Goal: Transaction & Acquisition: Obtain resource

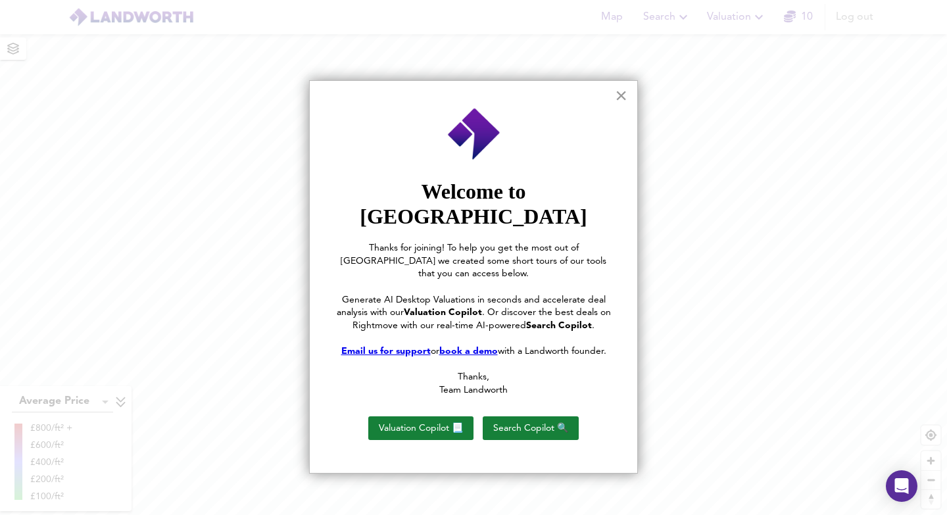
click at [615, 97] on button "×" at bounding box center [621, 95] width 13 height 21
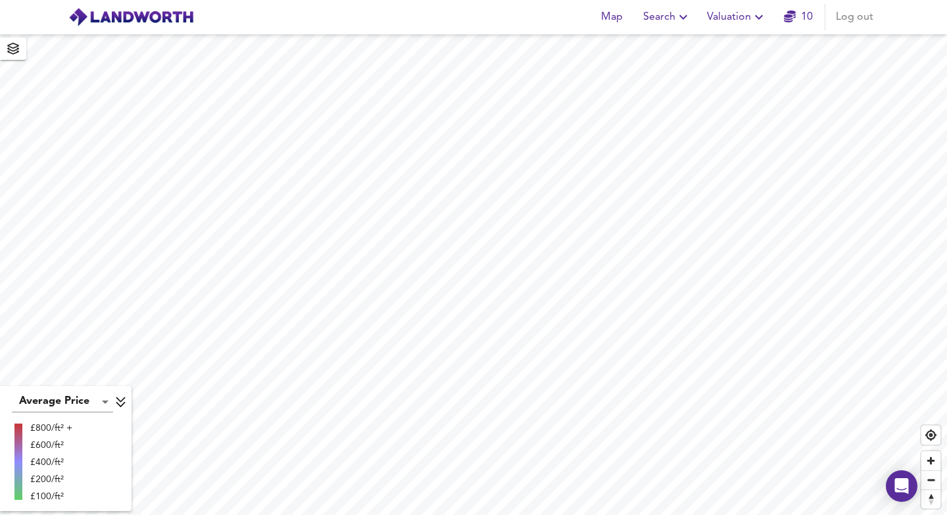
click at [733, 8] on span "Valuation" at bounding box center [737, 17] width 60 height 18
click at [718, 64] on li "Valuation Report History" at bounding box center [737, 71] width 157 height 24
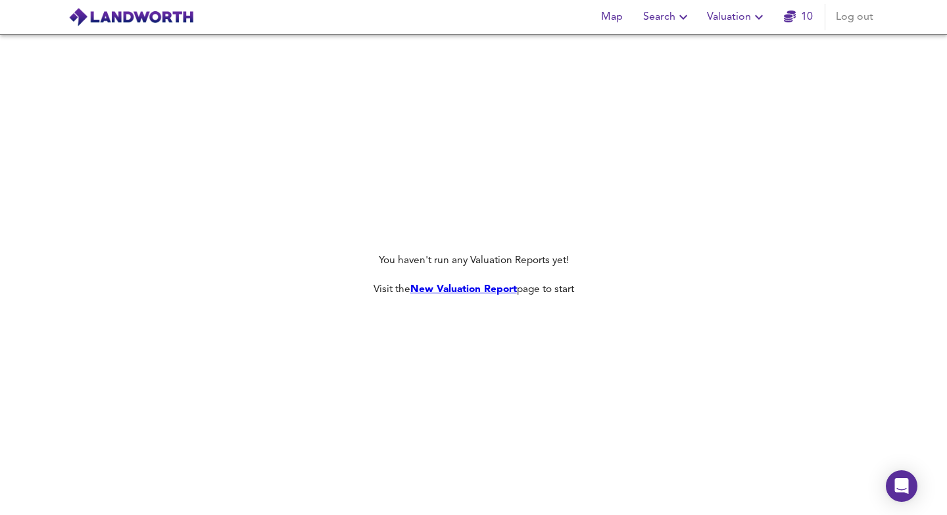
click at [750, 13] on span "Valuation" at bounding box center [737, 17] width 60 height 18
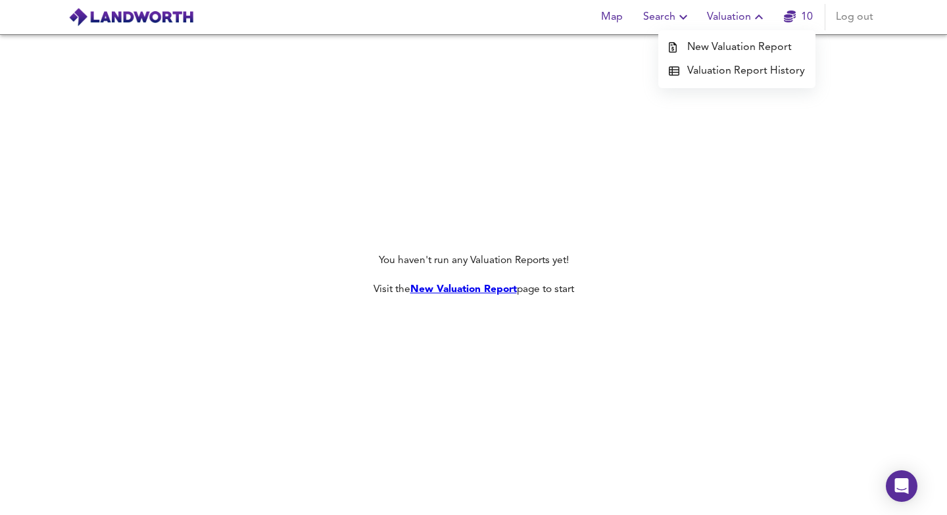
click at [743, 43] on li "New Valuation Report" at bounding box center [737, 48] width 157 height 24
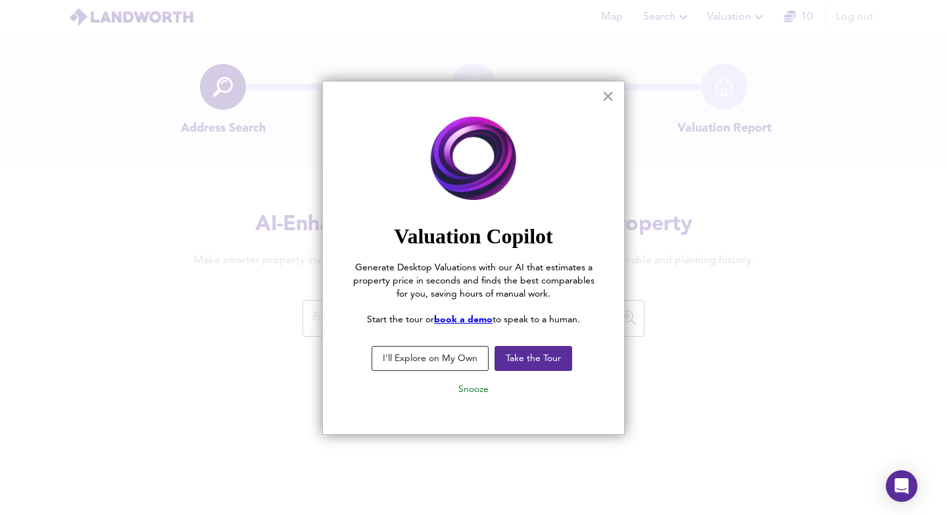
click at [508, 314] on p "Start the tour or book a demo to speak to a human." at bounding box center [473, 320] width 249 height 13
click at [604, 105] on button "×" at bounding box center [608, 96] width 13 height 21
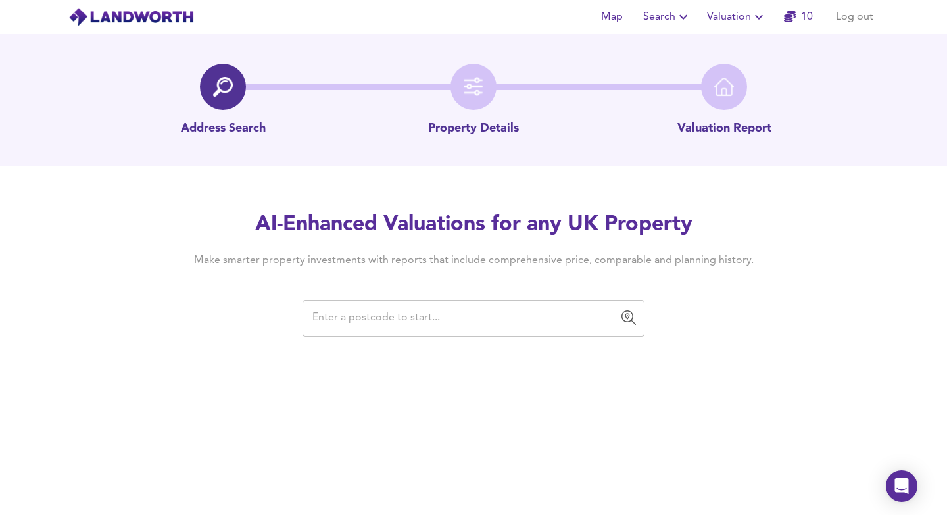
click at [482, 309] on input "text" at bounding box center [464, 318] width 311 height 25
type input "n"
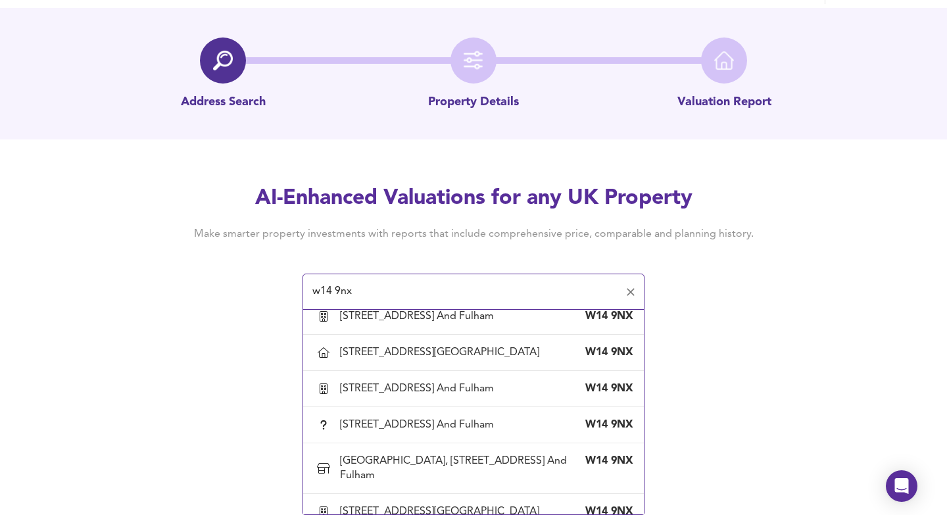
scroll to position [1445, 0]
click at [501, 69] on div "[GEOGRAPHIC_DATA][STREET_ADDRESS]" at bounding box center [442, 62] width 205 height 14
type input "[GEOGRAPHIC_DATA][STREET_ADDRESS]"
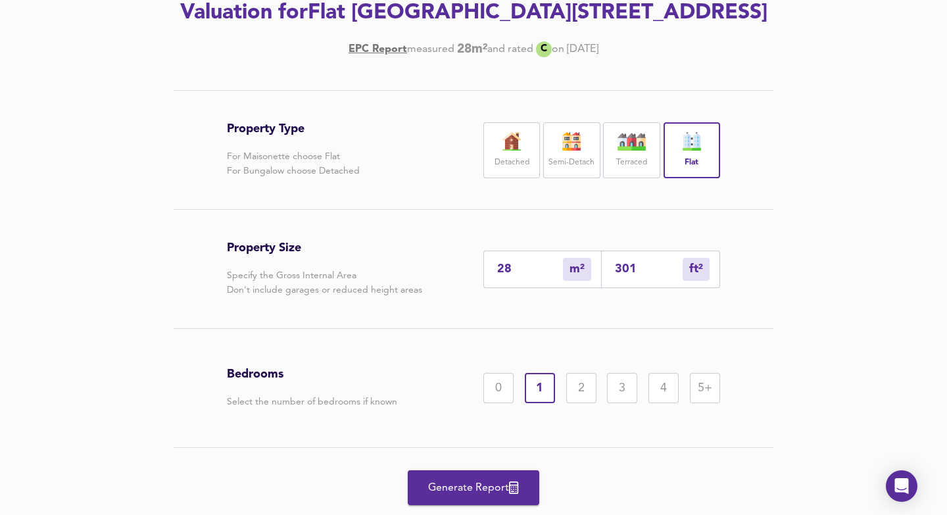
scroll to position [268, 0]
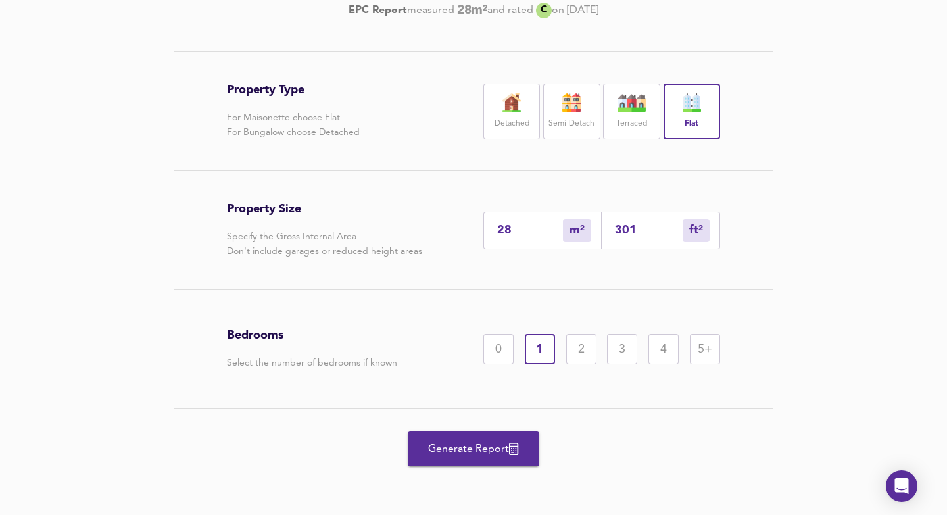
click at [493, 450] on span "Generate Report" at bounding box center [473, 449] width 105 height 18
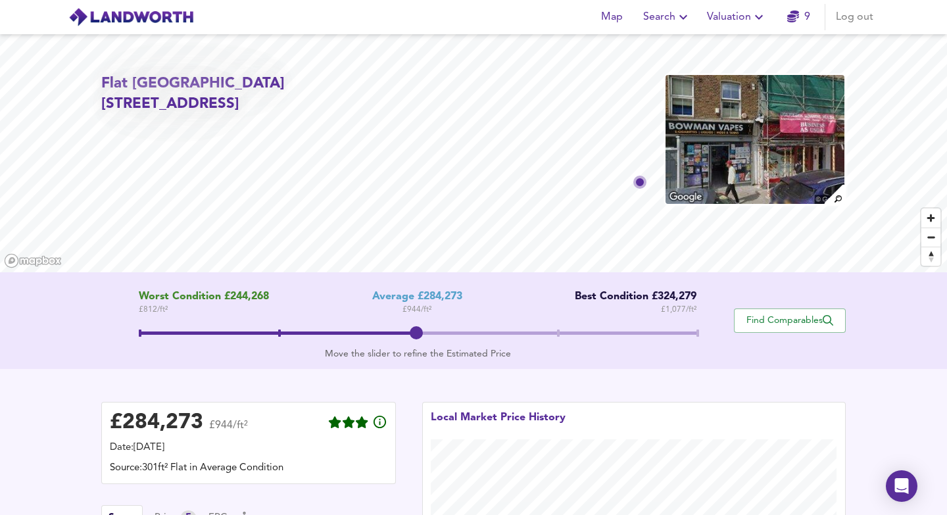
click at [736, 26] on button "Valuation" at bounding box center [737, 17] width 70 height 26
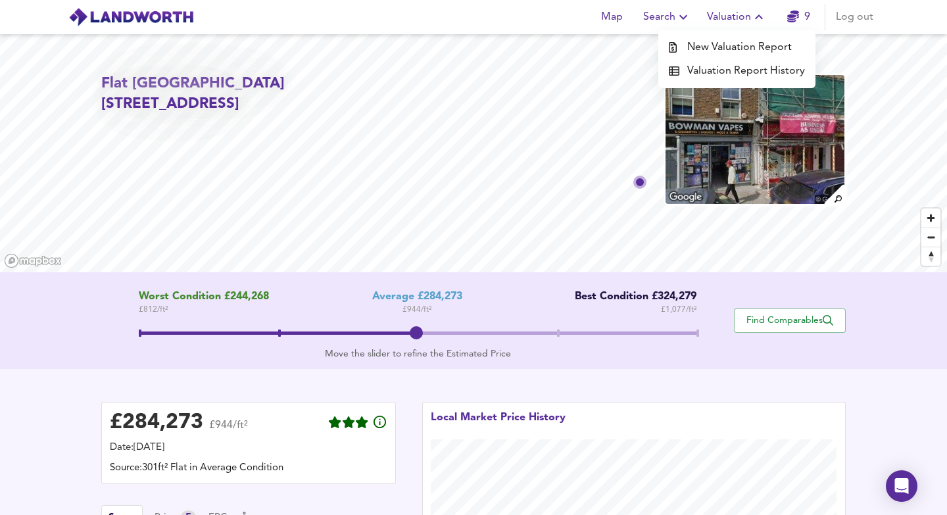
click at [748, 50] on li "New Valuation Report" at bounding box center [737, 48] width 157 height 24
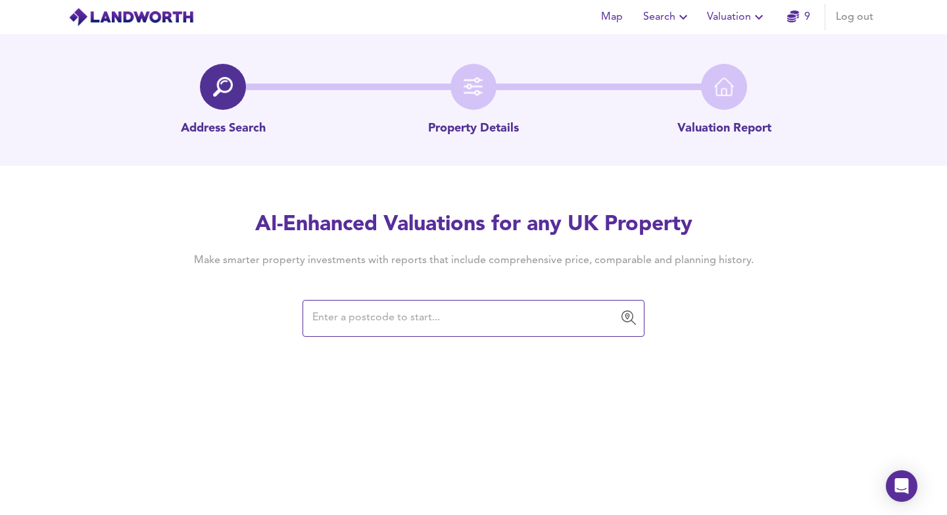
click at [472, 315] on input "text" at bounding box center [464, 318] width 311 height 25
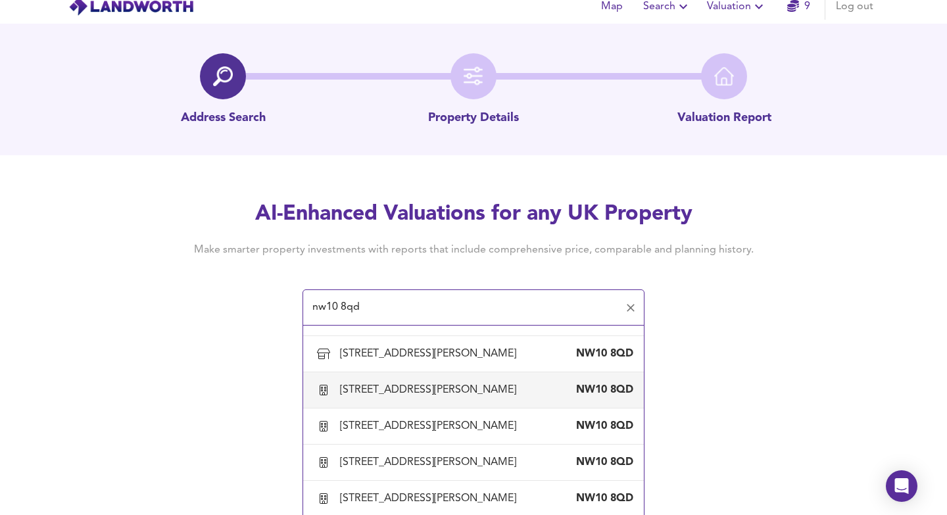
scroll to position [166, 0]
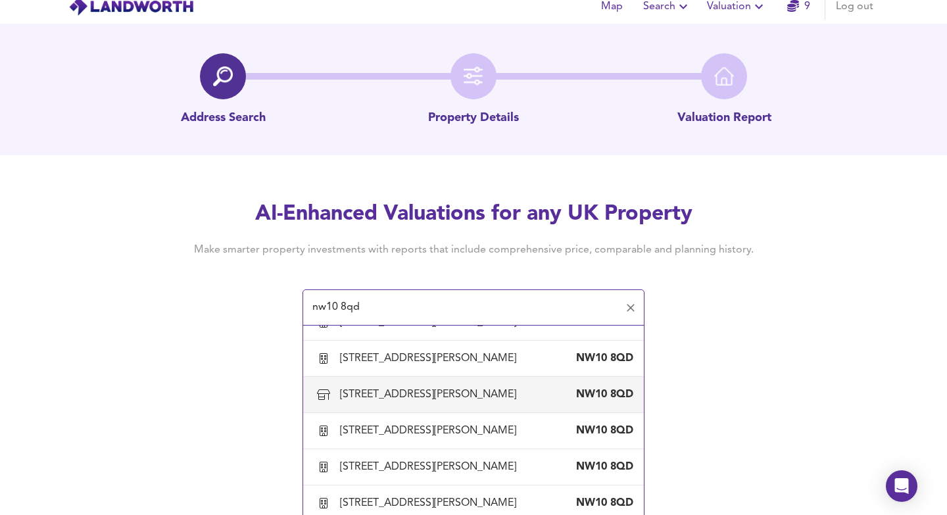
click at [495, 399] on div "[STREET_ADDRESS][PERSON_NAME]" at bounding box center [431, 395] width 182 height 14
type input "[STREET_ADDRESS][PERSON_NAME]"
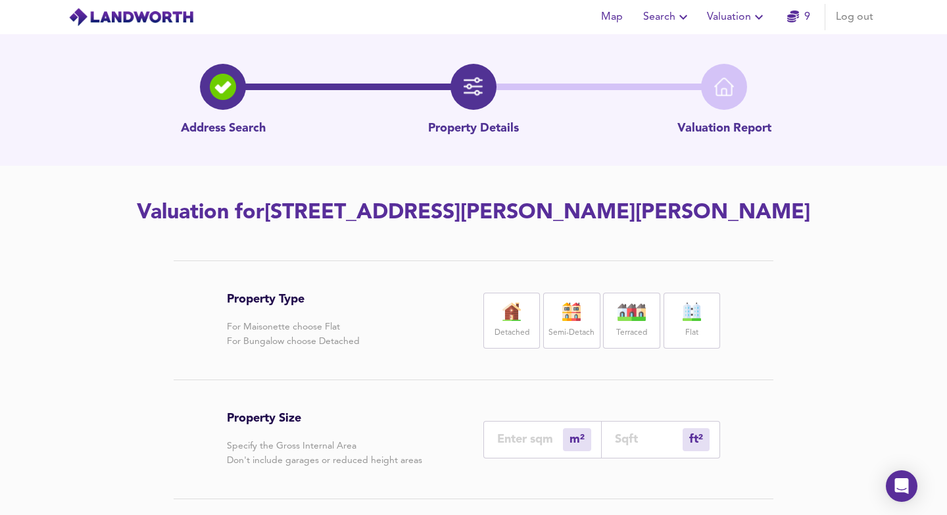
click at [722, 16] on span "Valuation" at bounding box center [737, 17] width 60 height 18
click at [722, 41] on li "New Valuation Report" at bounding box center [737, 48] width 157 height 24
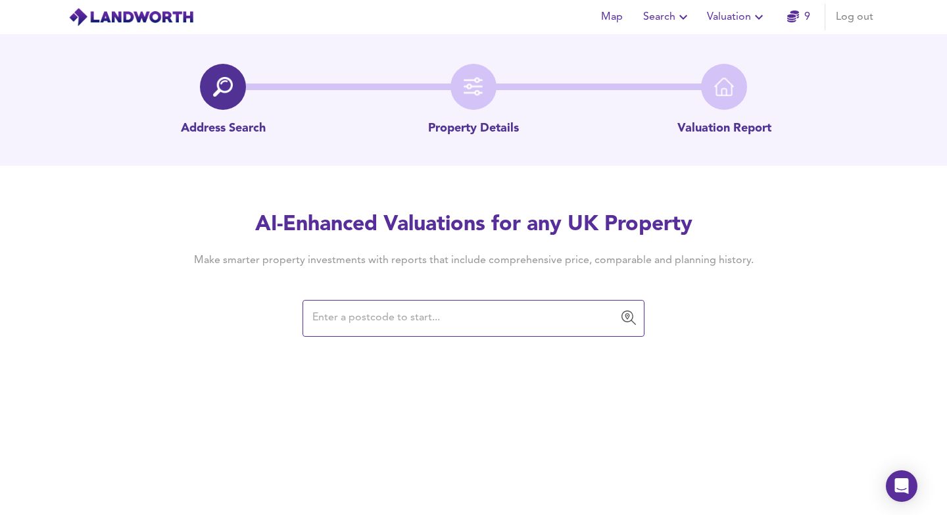
click at [441, 324] on input "text" at bounding box center [464, 318] width 311 height 25
click at [713, 14] on span "Valuation" at bounding box center [737, 17] width 60 height 18
click at [647, 316] on div "AI-Enhanced Valuations for any UK Property Make smarter property investments wi…" at bounding box center [474, 273] width 632 height 125
click at [542, 317] on input "text" at bounding box center [464, 318] width 311 height 25
click at [746, 23] on span "Valuation" at bounding box center [737, 17] width 60 height 18
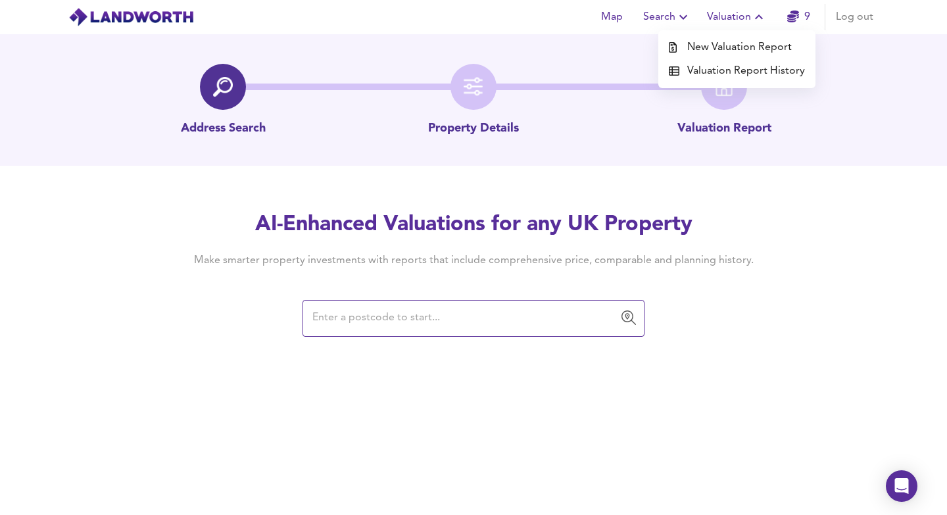
click at [756, 329] on div "AI-Enhanced Valuations for any UK Property Make smarter property investments wi…" at bounding box center [474, 273] width 632 height 125
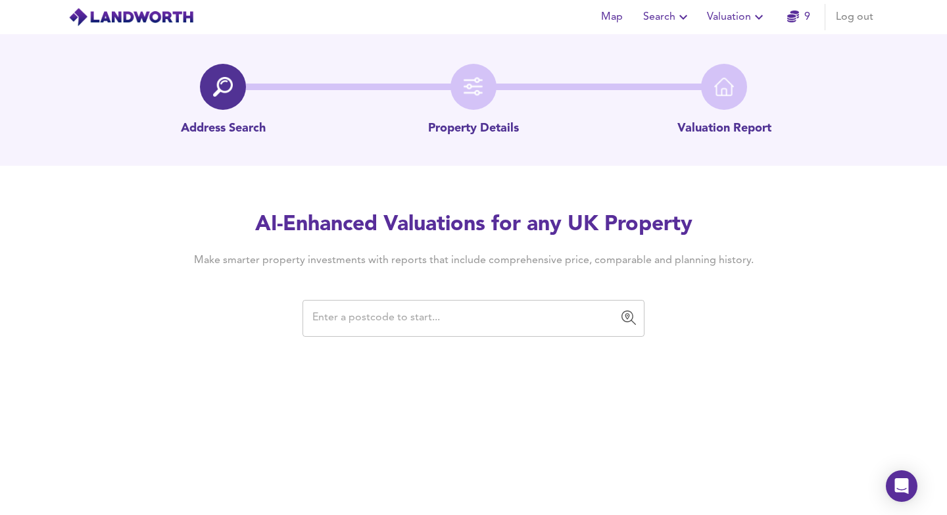
click at [525, 329] on input "text" at bounding box center [464, 318] width 311 height 25
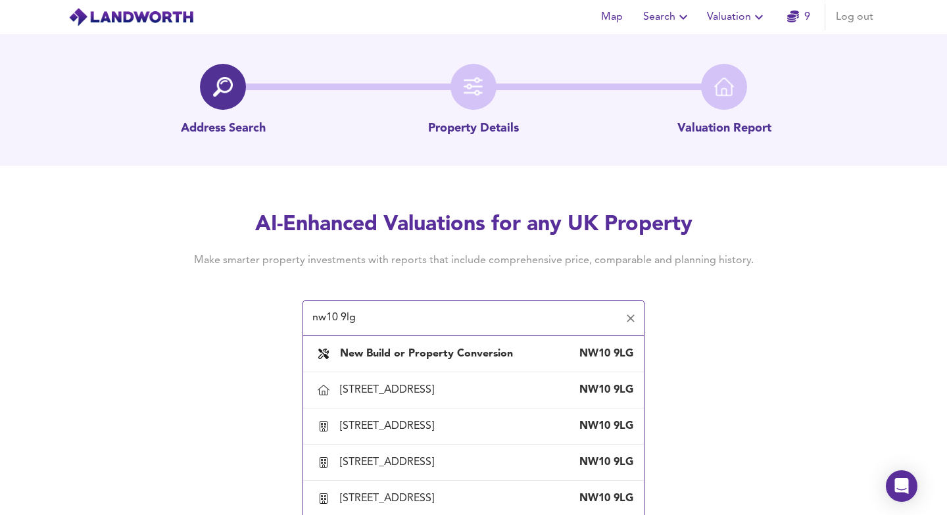
scroll to position [26, 0]
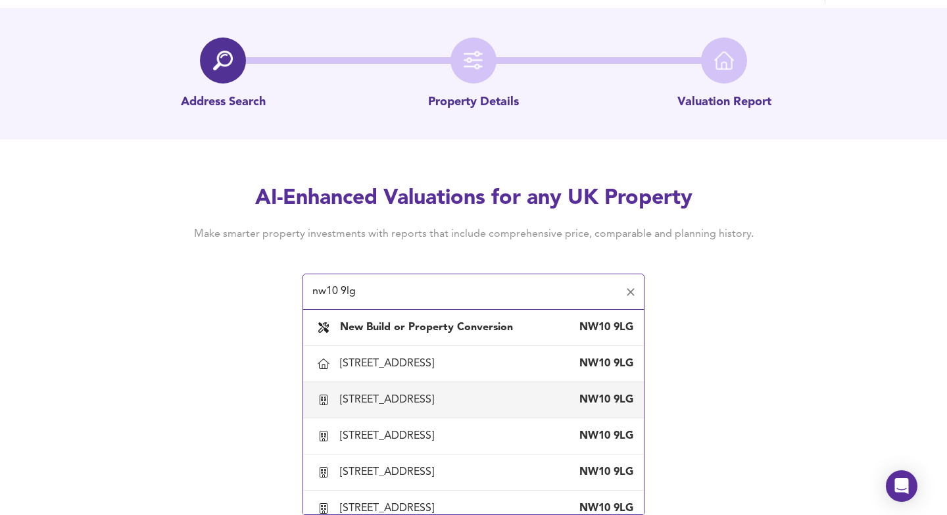
click at [428, 400] on div "[STREET_ADDRESS]" at bounding box center [389, 400] width 99 height 14
type input "[STREET_ADDRESS]"
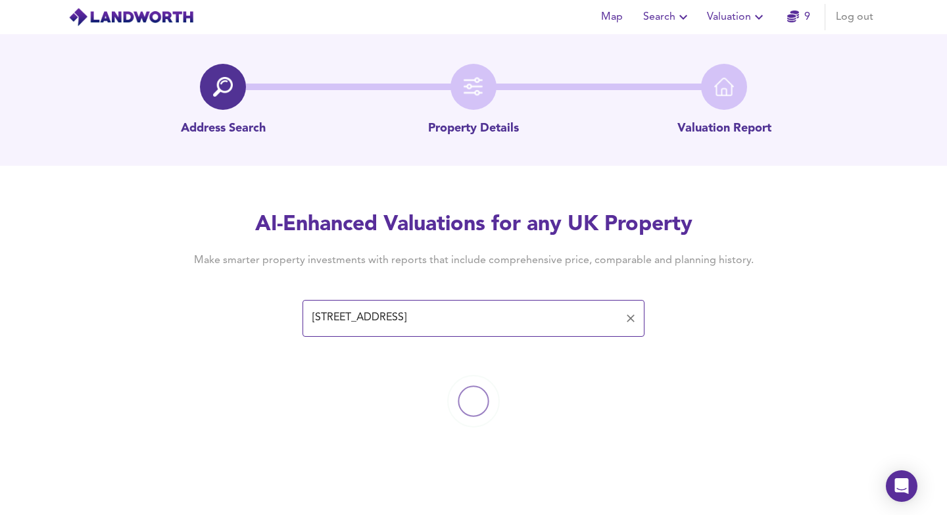
scroll to position [0, 0]
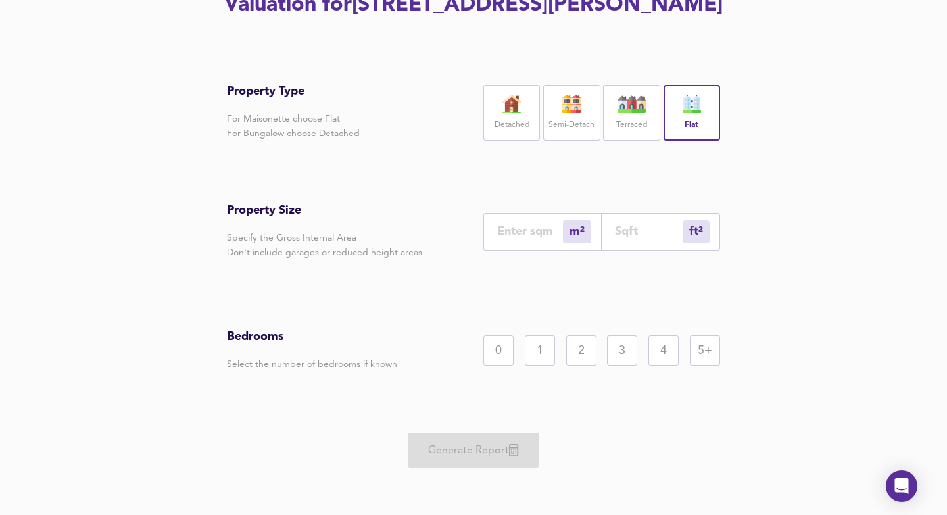
scroll to position [209, 0]
click at [544, 339] on div "1" at bounding box center [540, 349] width 30 height 30
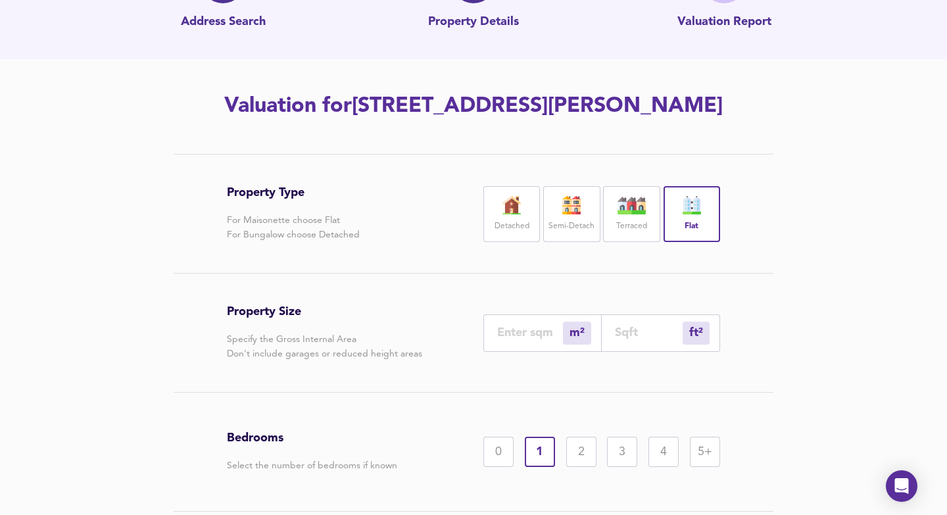
scroll to position [155, 0]
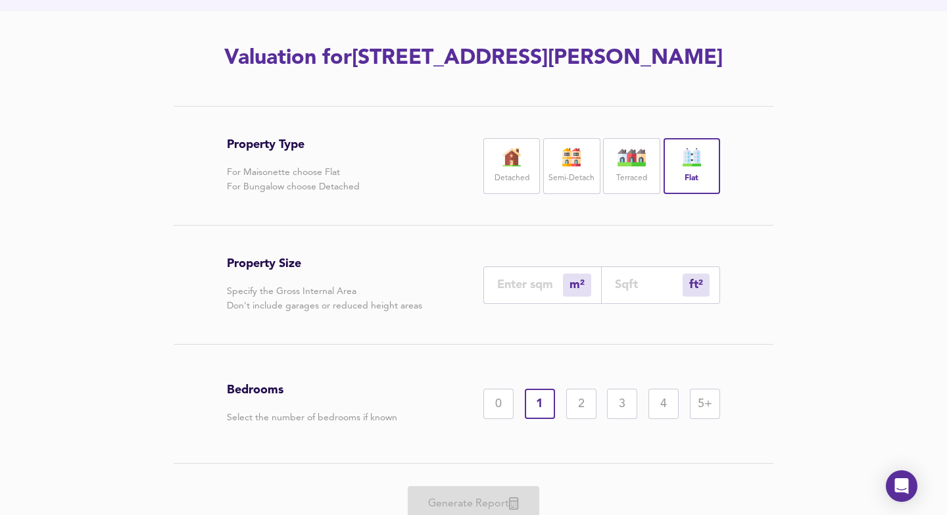
click at [647, 298] on div "ft² sqft" at bounding box center [661, 285] width 118 height 38
click at [637, 288] on input "number" at bounding box center [649, 285] width 68 height 14
type input "0"
type input "1"
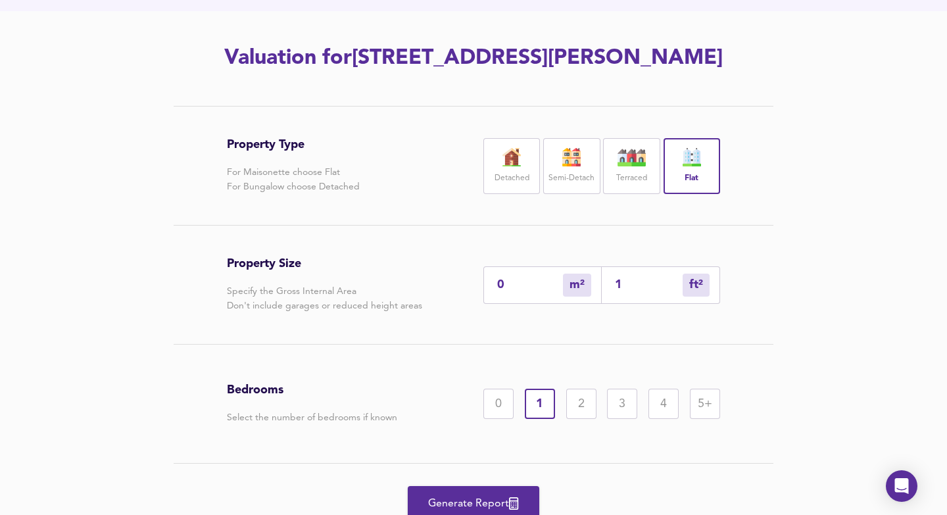
type input "10"
type input "0"
type input "1"
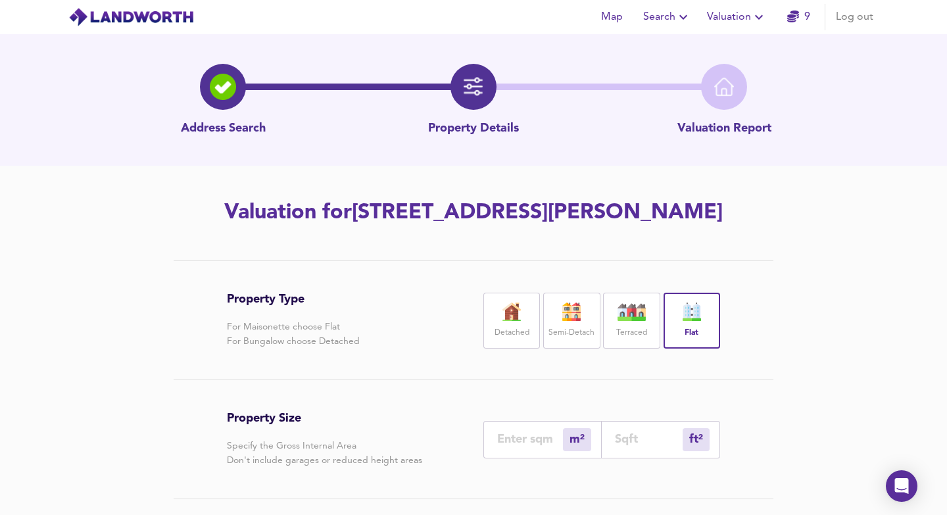
click at [723, 28] on button "Valuation" at bounding box center [737, 17] width 70 height 26
click at [718, 62] on li "Valuation Report History" at bounding box center [737, 71] width 157 height 24
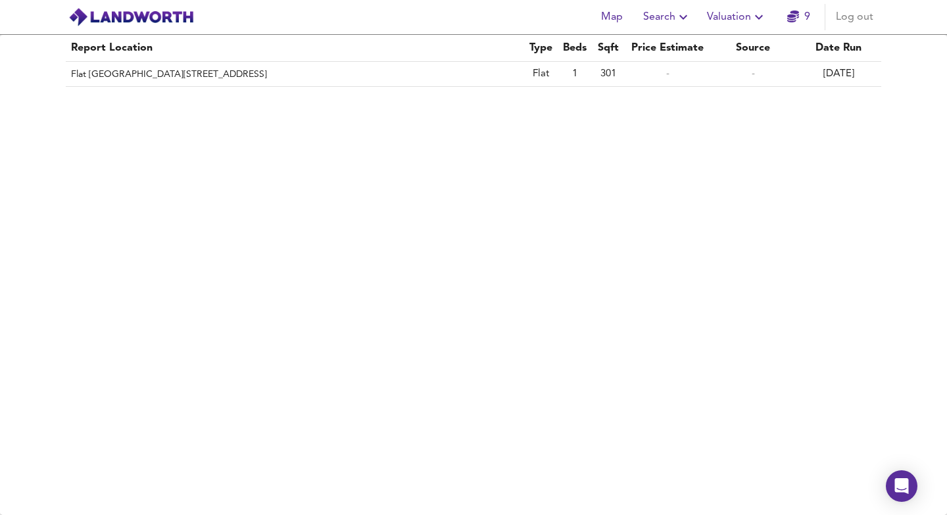
click at [722, 22] on span "Valuation" at bounding box center [737, 17] width 60 height 18
click at [725, 61] on li "Valuation Report History" at bounding box center [737, 71] width 157 height 24
click at [736, 24] on span "Valuation" at bounding box center [737, 17] width 60 height 18
click at [739, 68] on li "Valuation Report History" at bounding box center [737, 71] width 157 height 24
click at [747, 13] on span "Valuation" at bounding box center [737, 17] width 60 height 18
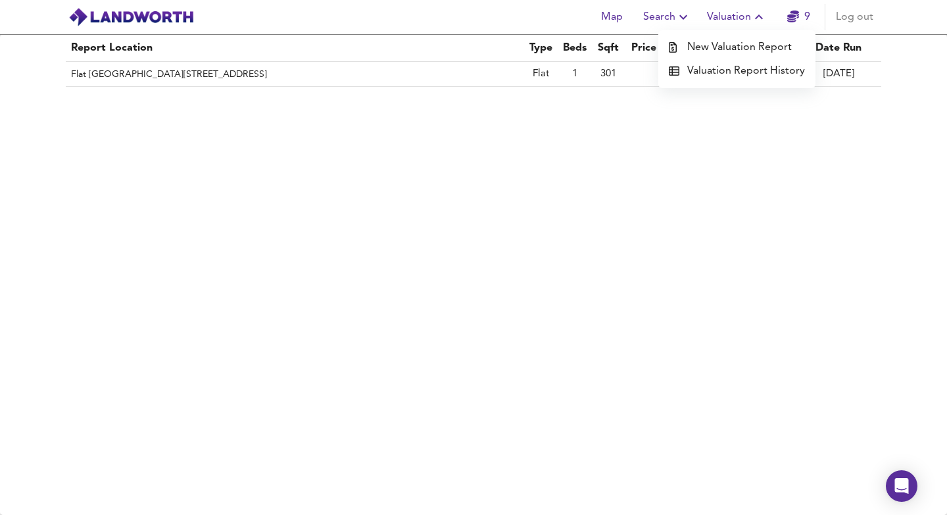
click at [745, 36] on li "New Valuation Report" at bounding box center [737, 48] width 157 height 24
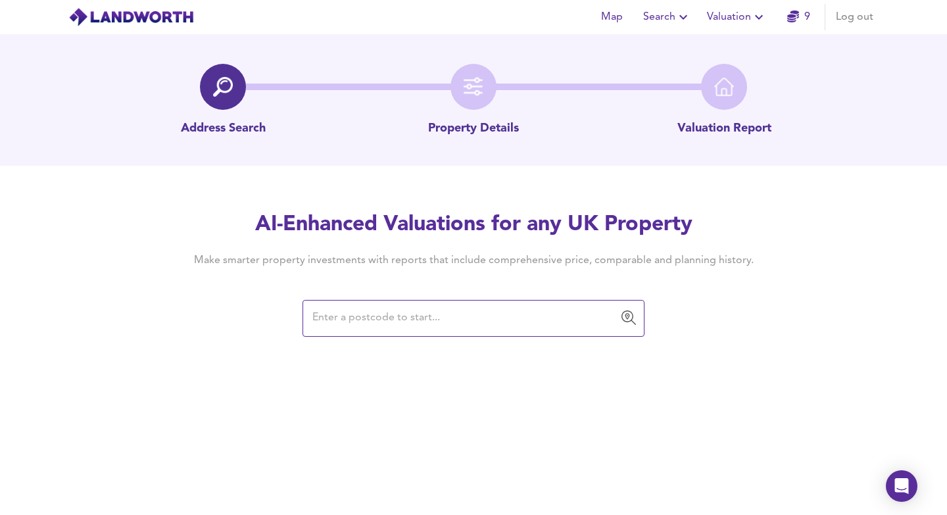
click at [754, 16] on icon "button" at bounding box center [759, 17] width 16 height 16
click at [746, 72] on li "Valuation Report History" at bounding box center [737, 71] width 157 height 24
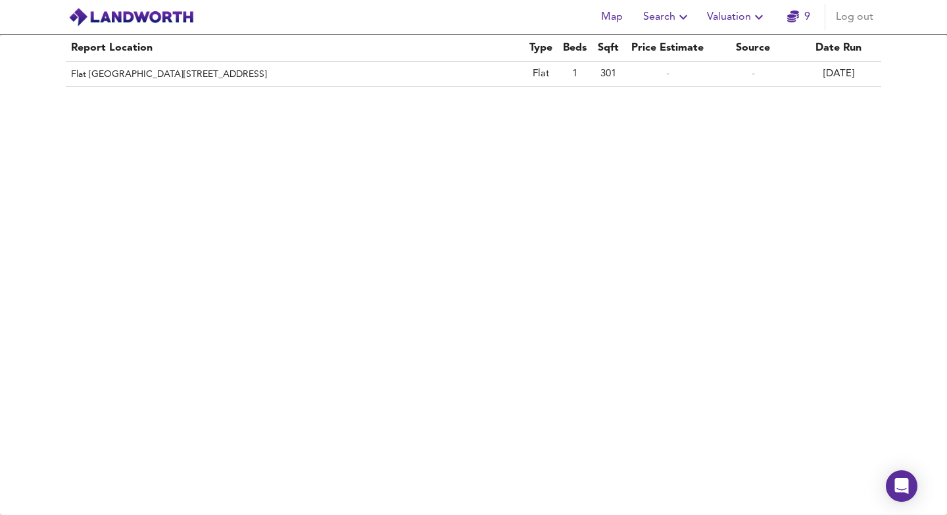
click at [728, 11] on span "Valuation" at bounding box center [737, 17] width 60 height 18
click at [733, 43] on li "New Valuation Report" at bounding box center [737, 48] width 157 height 24
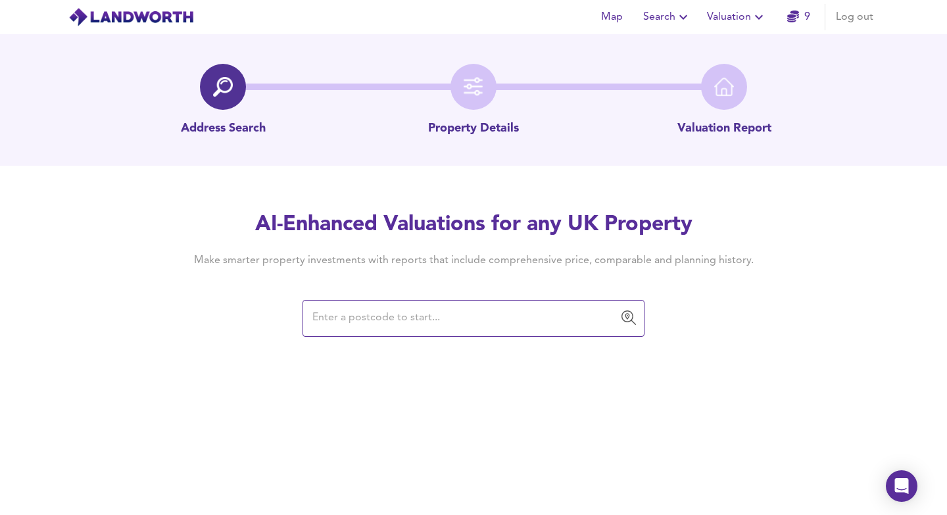
click at [743, 20] on span "Valuation" at bounding box center [737, 17] width 60 height 18
click at [793, 234] on div "AI-Enhanced Valuations for any UK Property Make smarter property investments wi…" at bounding box center [473, 273] width 947 height 125
click at [466, 306] on input "text" at bounding box center [464, 318] width 311 height 25
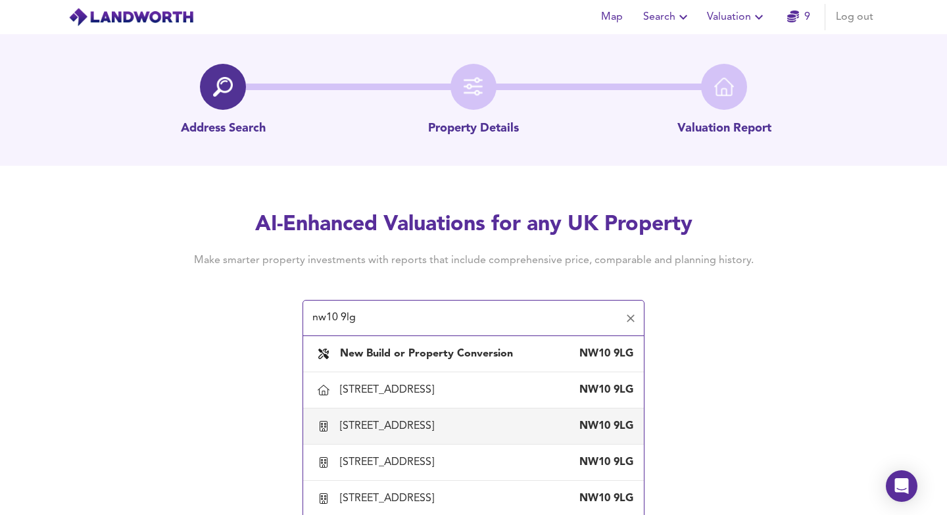
click at [462, 416] on div "[STREET_ADDRESS][PERSON_NAME]" at bounding box center [474, 427] width 320 height 28
type input "[STREET_ADDRESS]"
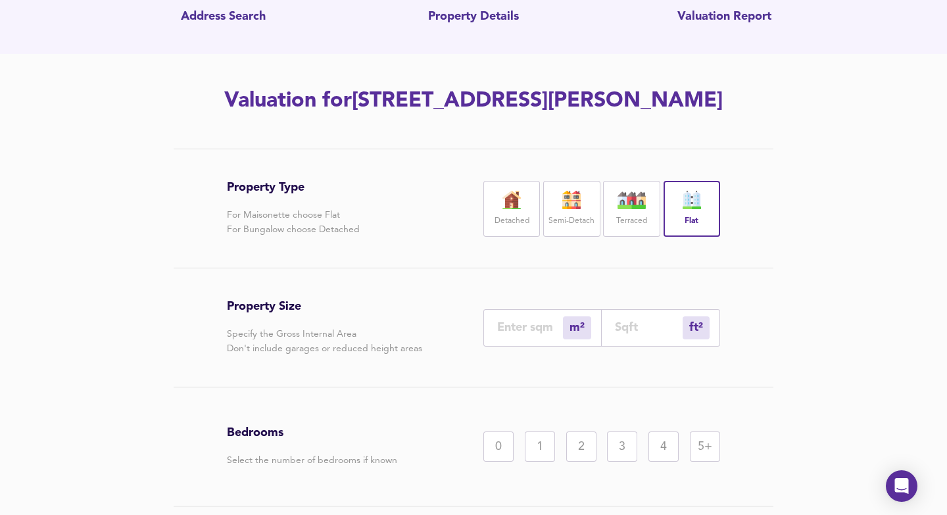
scroll to position [160, 0]
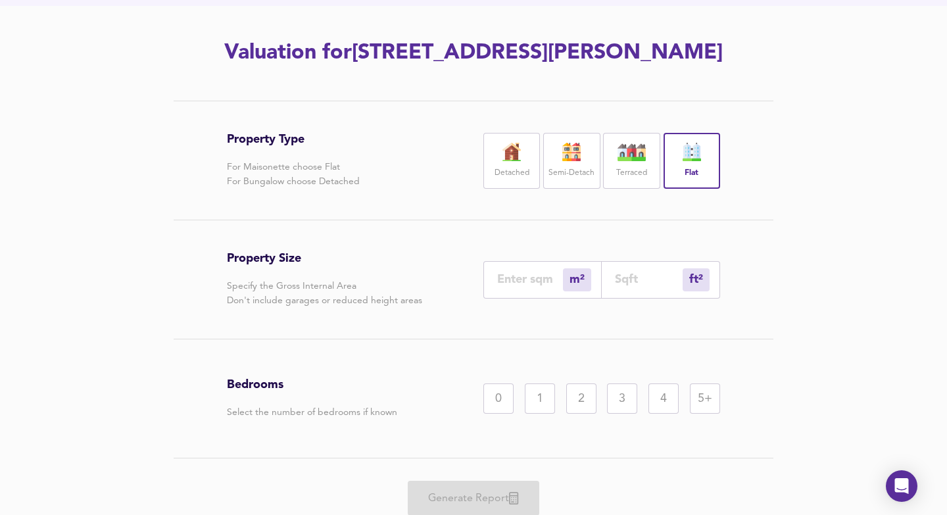
click at [652, 279] on input "number" at bounding box center [649, 279] width 68 height 14
type input "1"
type input "7"
type input "70"
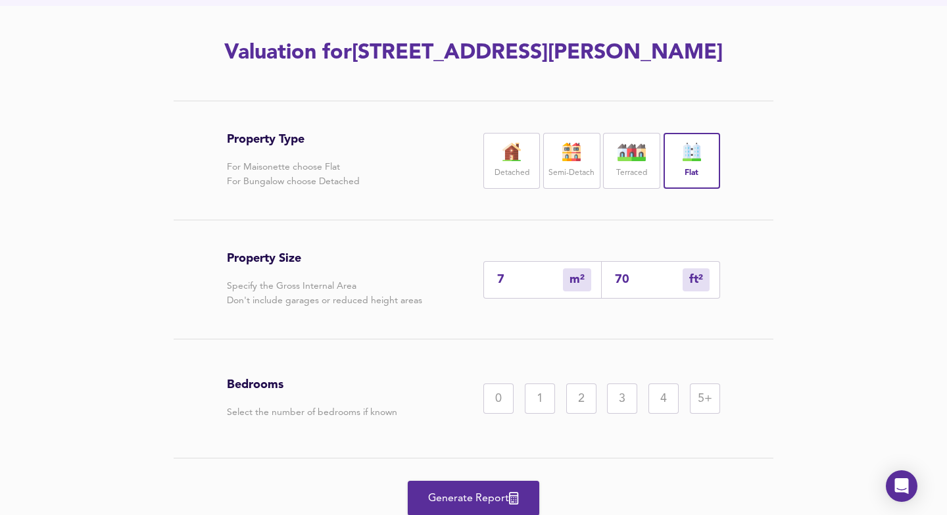
type input "65"
type input "700"
click at [536, 411] on div "1" at bounding box center [540, 399] width 30 height 30
click at [645, 278] on input "700" at bounding box center [649, 279] width 68 height 14
type input "7"
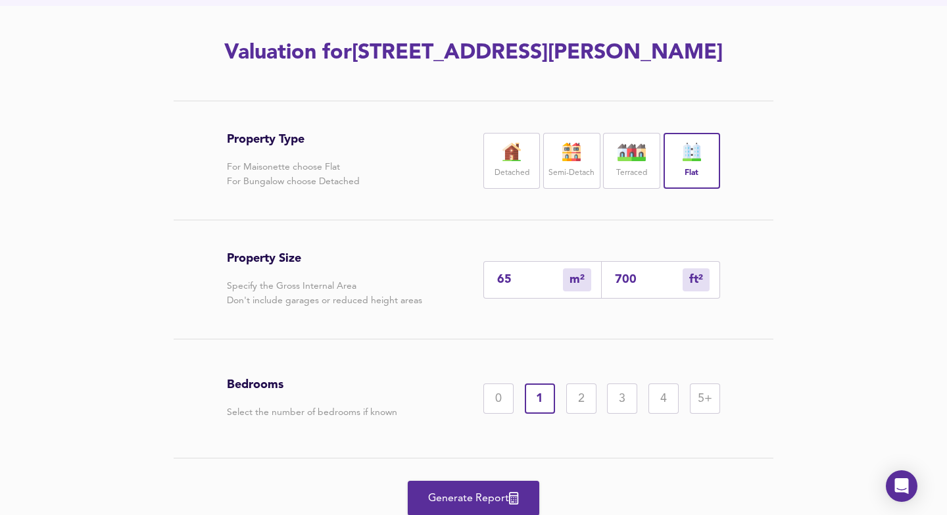
type input "70"
type input "1"
type input "7"
type input "75"
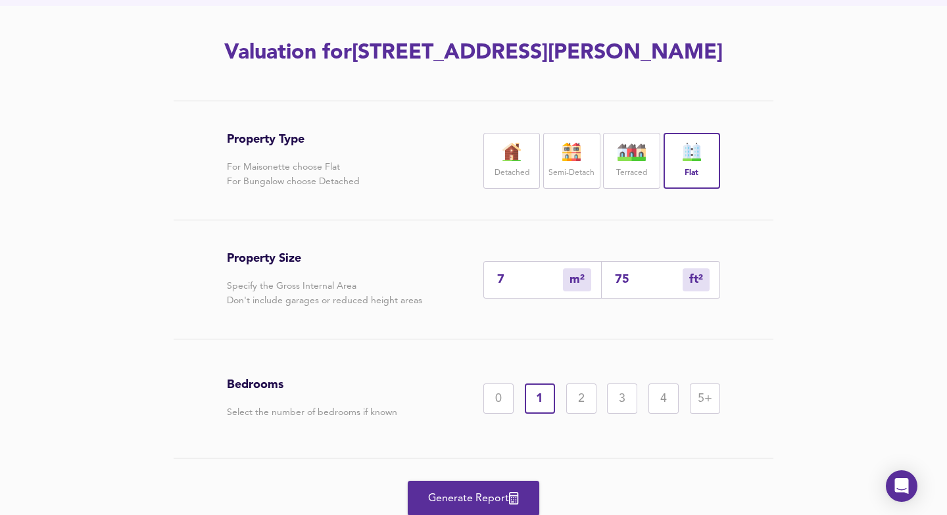
type input "70"
type input "750"
click at [774, 352] on div "Property Type For Maisonette choose Flat For Bungalow choose Detached Detached …" at bounding box center [474, 320] width 632 height 438
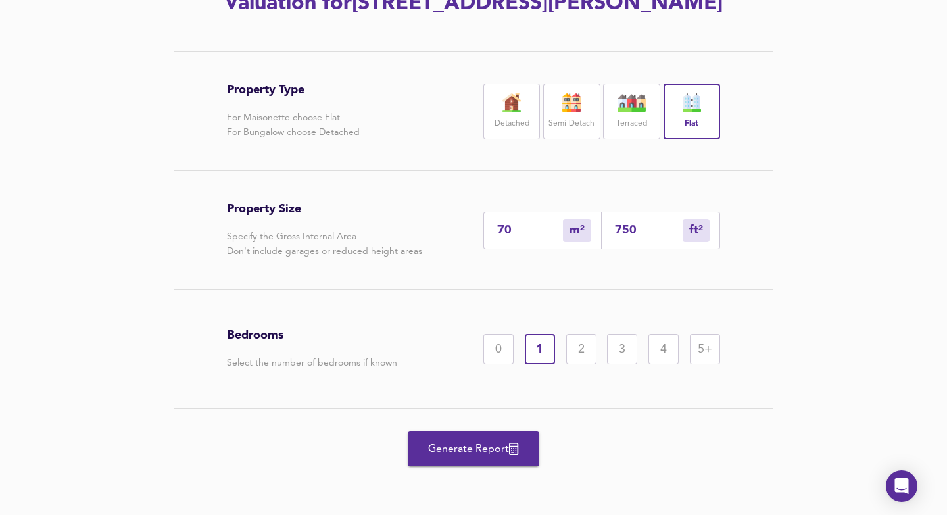
click at [488, 436] on button "Generate Report" at bounding box center [474, 449] width 132 height 35
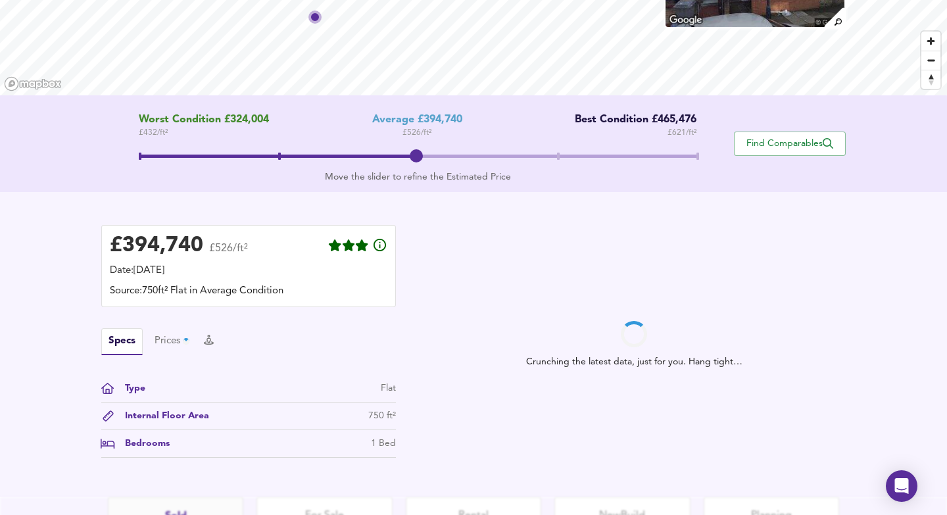
scroll to position [196, 0]
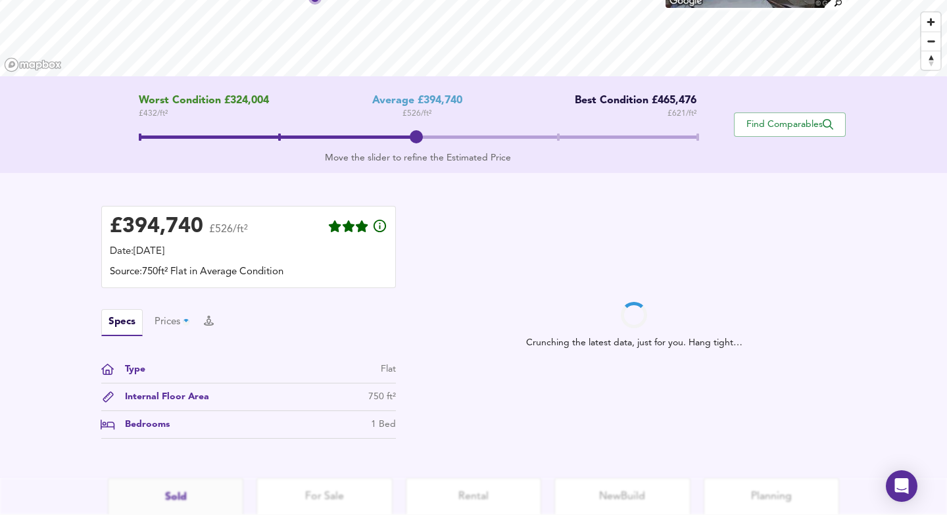
click at [161, 400] on div "Internal Floor Area" at bounding box center [161, 397] width 95 height 14
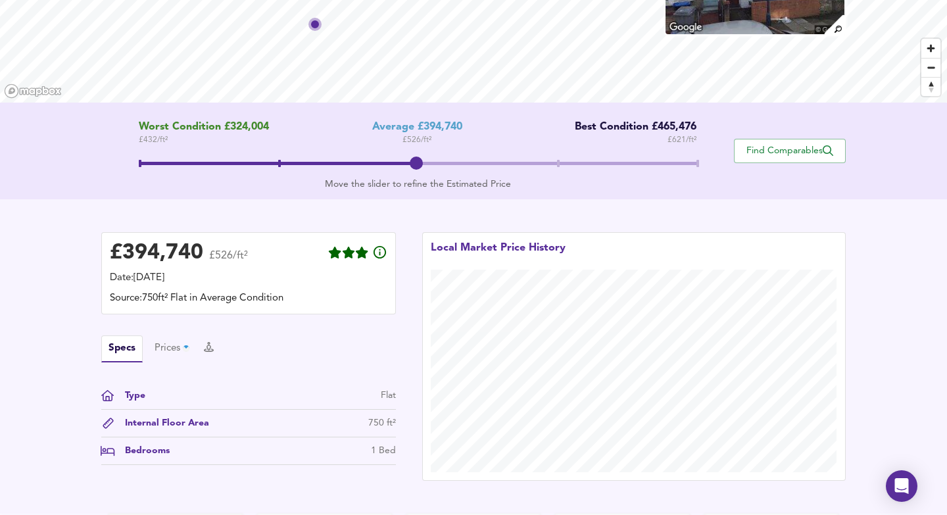
scroll to position [123, 0]
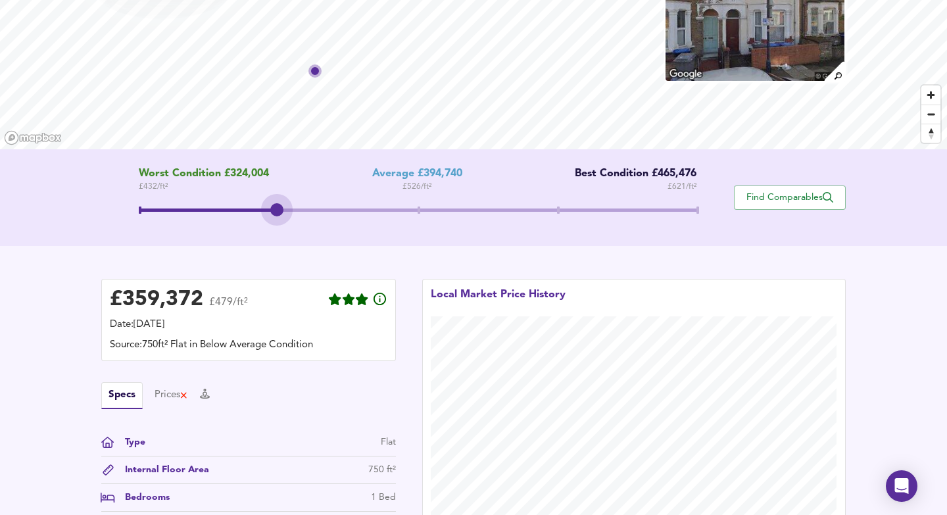
drag, startPoint x: 399, startPoint y: 208, endPoint x: 224, endPoint y: 208, distance: 175.0
click at [224, 208] on span at bounding box center [418, 212] width 559 height 24
drag, startPoint x: 276, startPoint y: 209, endPoint x: 125, endPoint y: 207, distance: 151.3
click at [270, 207] on span at bounding box center [276, 209] width 13 height 13
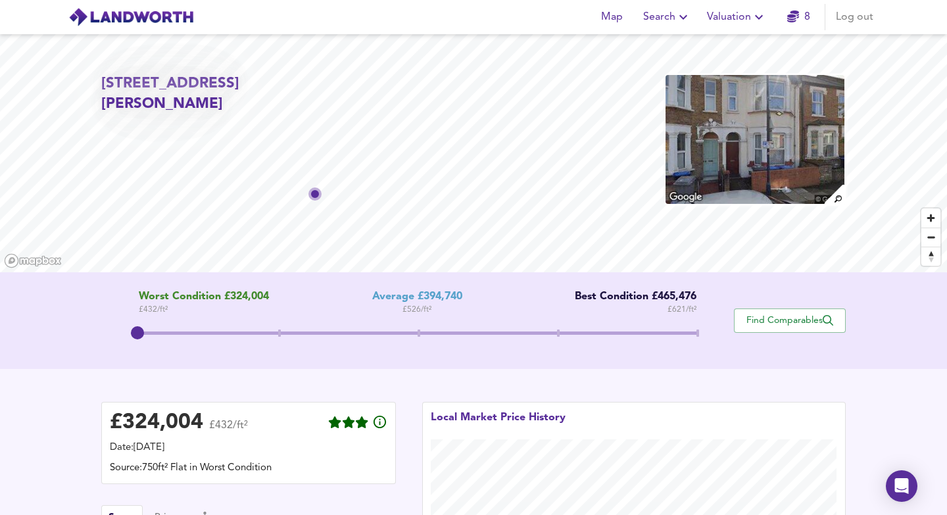
click at [725, 174] on img at bounding box center [755, 140] width 182 height 132
click at [721, 13] on span "Valuation" at bounding box center [737, 17] width 60 height 18
click at [731, 47] on li "New Valuation Report" at bounding box center [737, 48] width 157 height 24
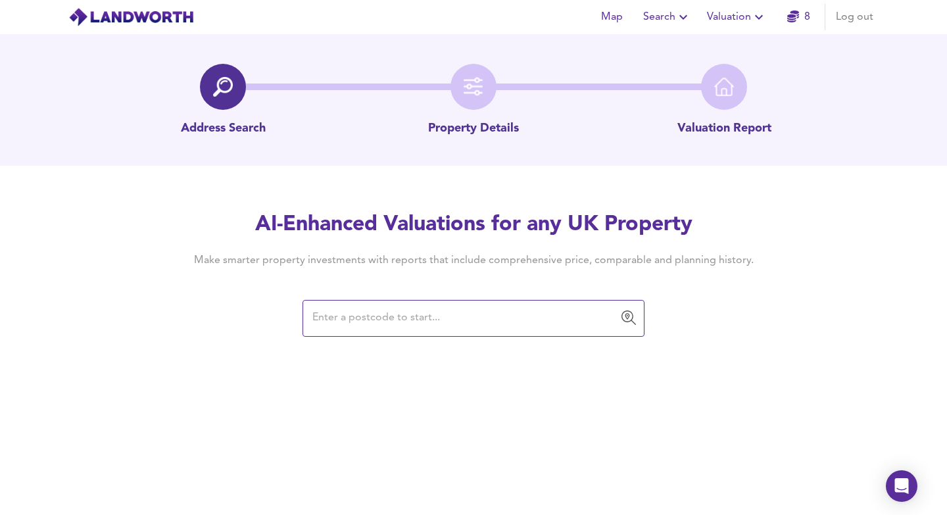
click at [453, 310] on input "text" at bounding box center [464, 318] width 311 height 25
click at [736, 20] on span "Valuation" at bounding box center [737, 17] width 60 height 18
click at [724, 70] on li "Valuation Report History" at bounding box center [737, 71] width 157 height 24
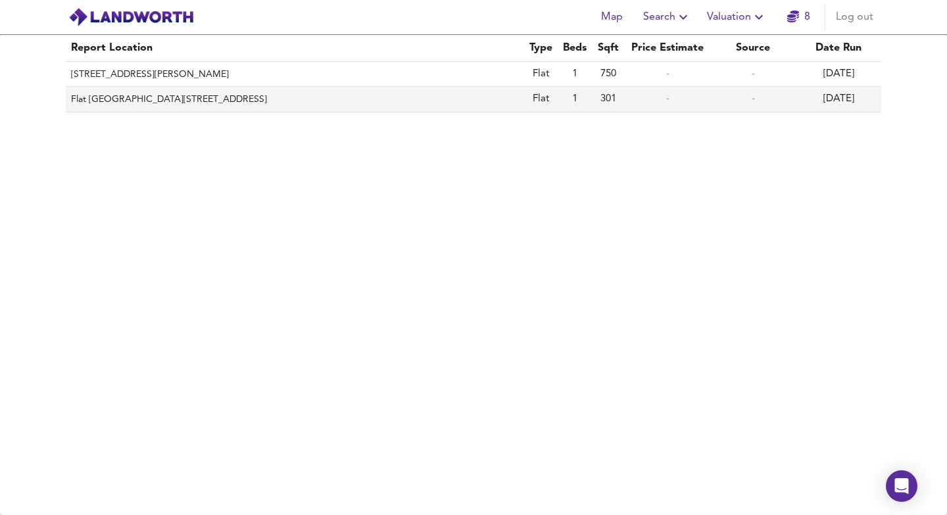
click at [596, 106] on td "301" at bounding box center [608, 99] width 33 height 25
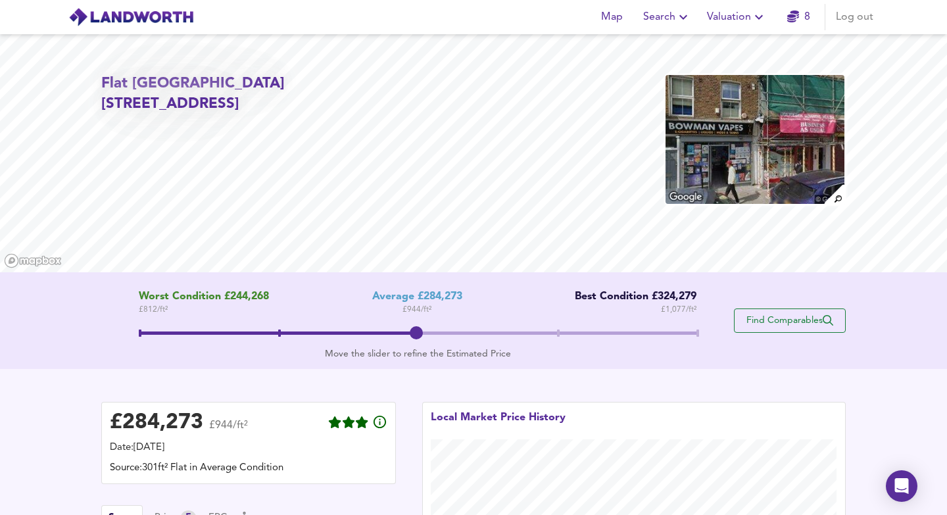
click at [807, 327] on button "Find Comparables" at bounding box center [790, 321] width 112 height 24
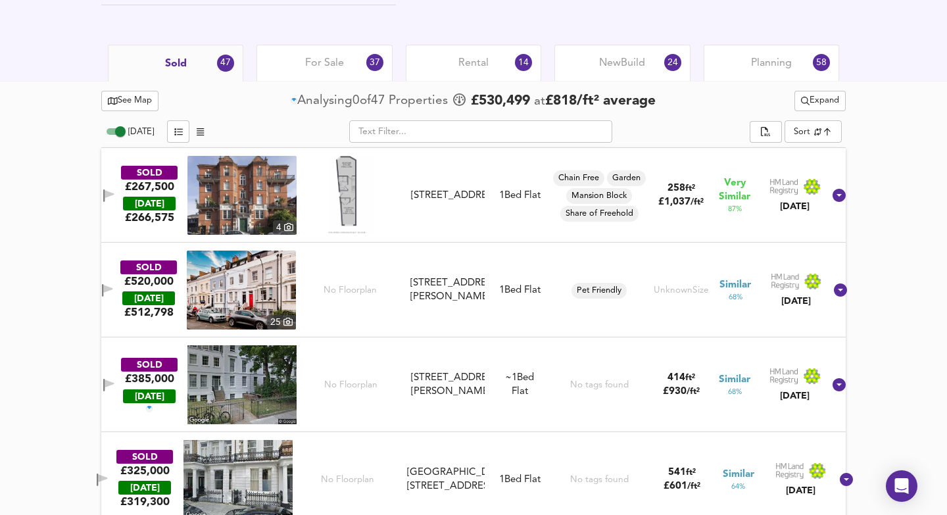
scroll to position [601, 0]
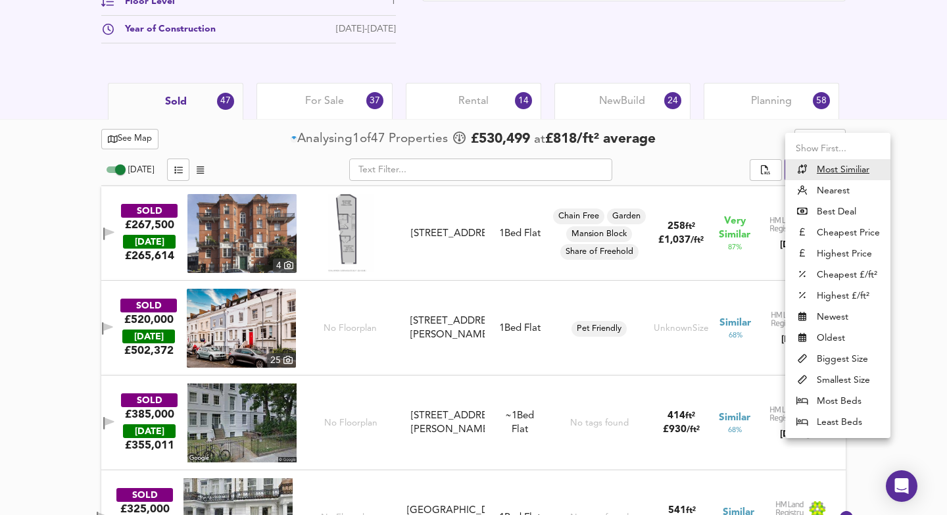
click at [857, 189] on li "Nearest" at bounding box center [838, 190] width 105 height 21
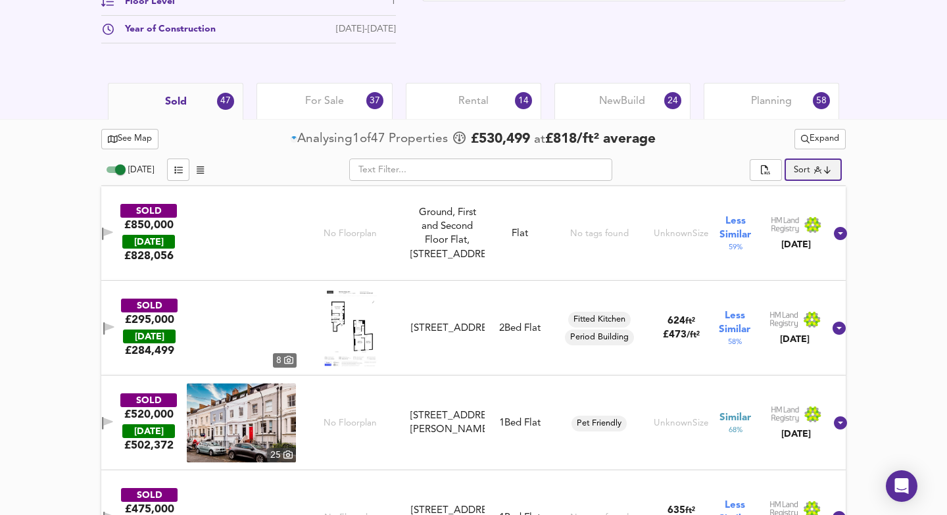
type input "distancetocenter"
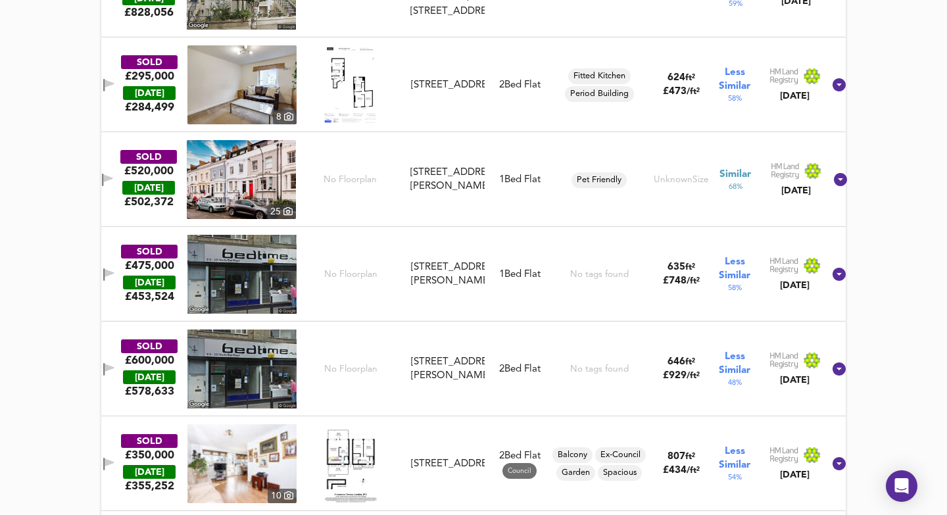
scroll to position [618, 0]
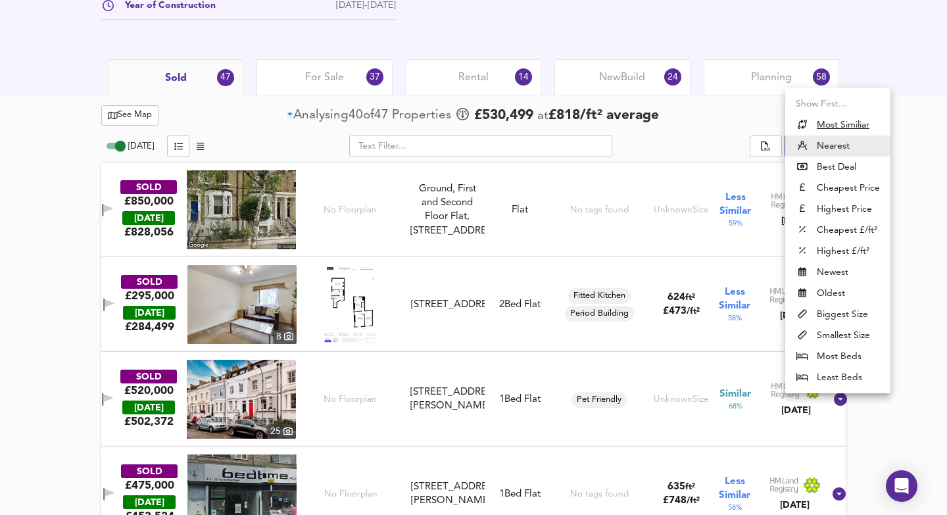
click at [895, 170] on div at bounding box center [473, 257] width 947 height 515
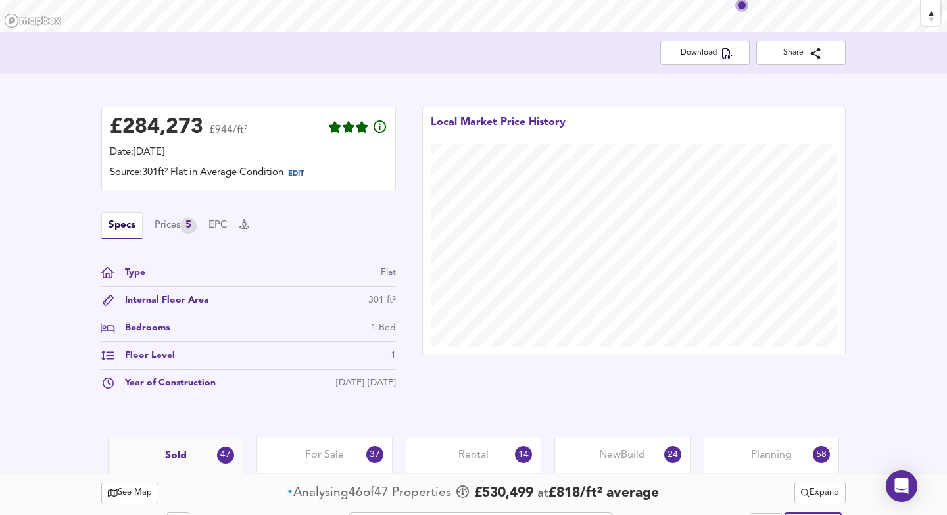
scroll to position [0, 0]
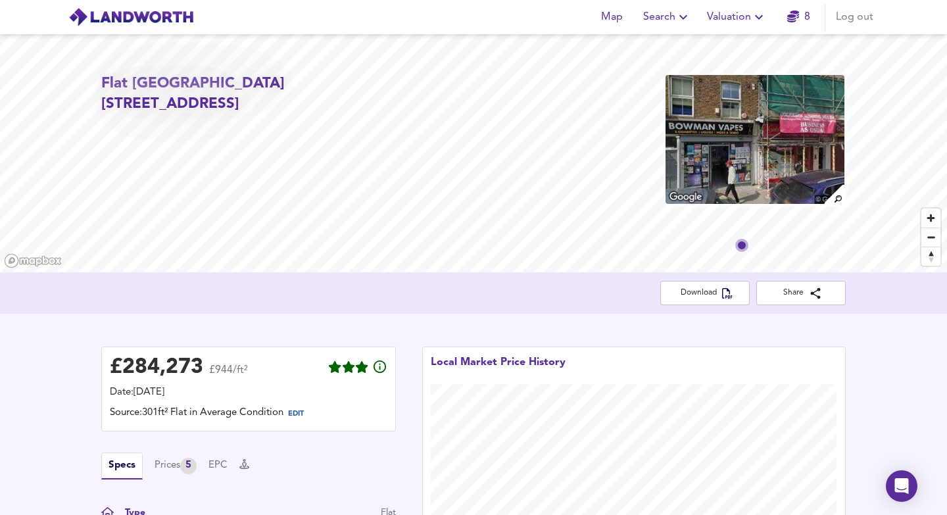
click at [674, 15] on span "Search" at bounding box center [667, 17] width 48 height 18
click at [606, 18] on span "Map" at bounding box center [612, 17] width 32 height 18
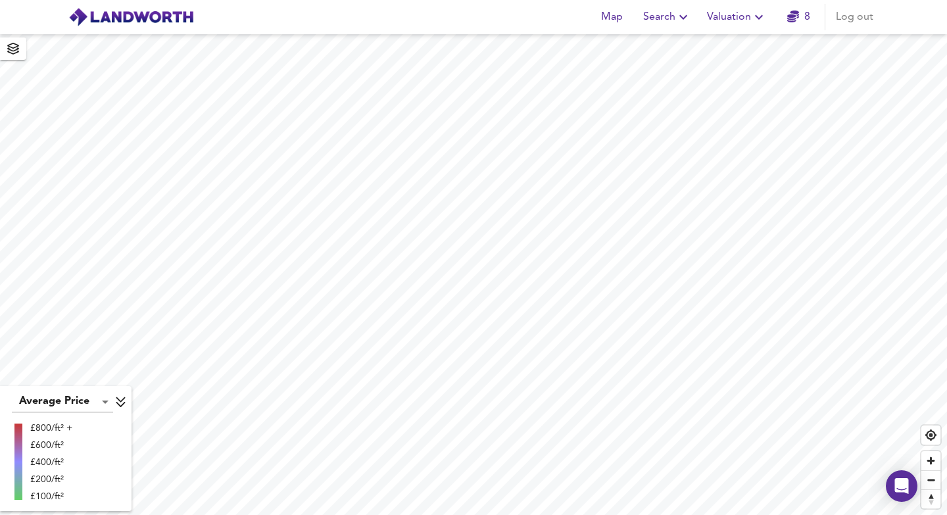
click at [662, 20] on span "Search" at bounding box center [667, 17] width 48 height 18
